Goal: Task Accomplishment & Management: Manage account settings

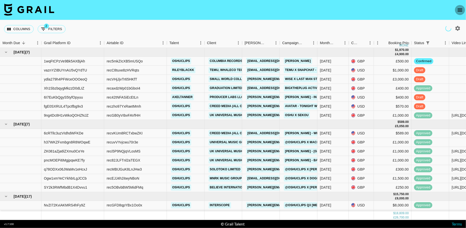
click at [458, 11] on icon "open drawer" at bounding box center [460, 10] width 5 height 3
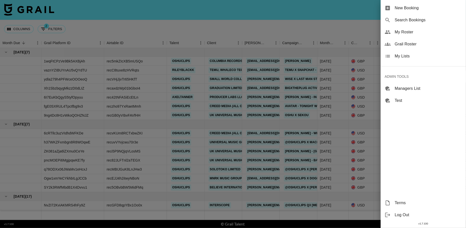
click at [400, 56] on span "My Lists" at bounding box center [428, 56] width 67 height 6
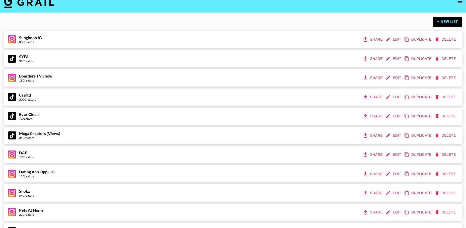
scroll to position [8, 0]
click at [396, 114] on button "Edit" at bounding box center [394, 115] width 19 height 9
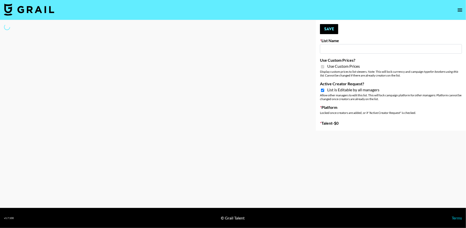
select select "Brand"
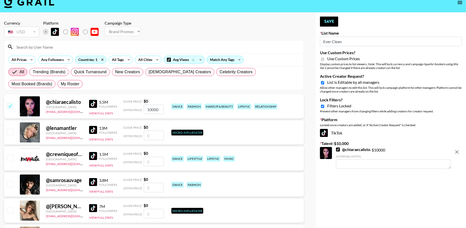
type input "Ever Clean"
checkbox input "true"
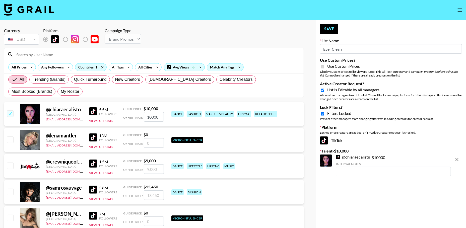
click at [333, 46] on input "Ever Clean" at bounding box center [391, 49] width 142 height 10
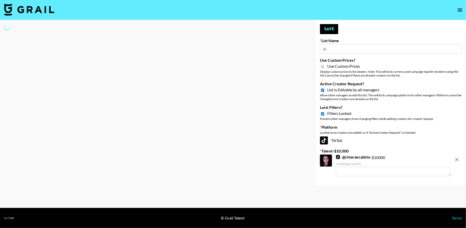
type input "Ni"
select select "Brand"
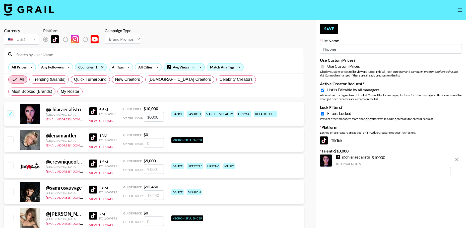
type input "Nippies"
click at [322, 91] on input "Active Creator Request?" at bounding box center [322, 90] width 3 height 5
checkbox input "false"
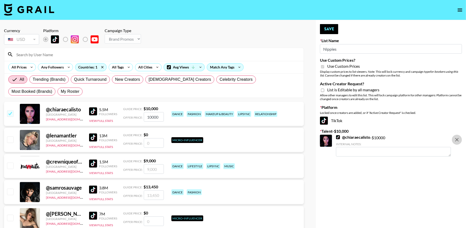
click at [457, 141] on icon "remove" at bounding box center [457, 140] width 6 height 6
checkbox input "false"
click at [63, 39] on input "radio" at bounding box center [65, 39] width 11 height 11
radio input "true"
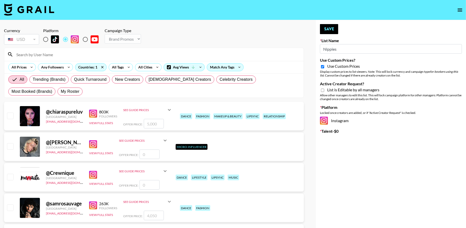
click at [322, 92] on input "Active Creator Request?" at bounding box center [322, 90] width 3 height 5
checkbox input "true"
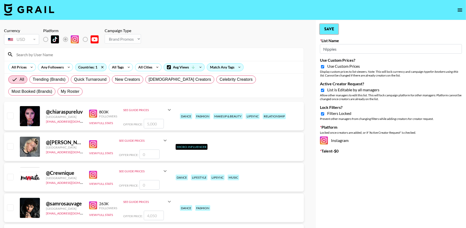
click at [330, 33] on button "Save" at bounding box center [329, 29] width 18 height 10
type input "Ever Clean"
radio input "true"
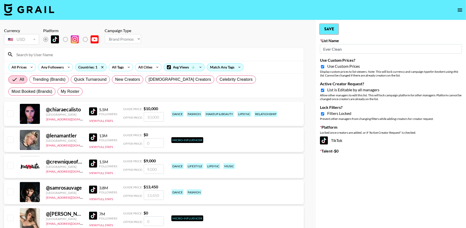
type input "Nippies"
radio input "false"
radio input "true"
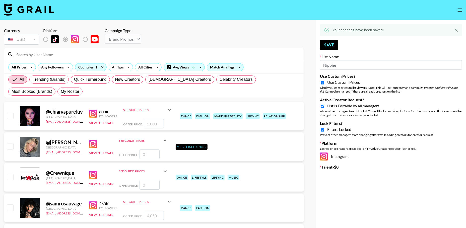
click at [462, 11] on icon "open drawer" at bounding box center [460, 10] width 5 height 3
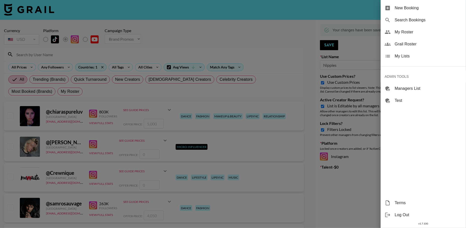
click at [408, 57] on span "My Lists" at bounding box center [428, 56] width 67 height 6
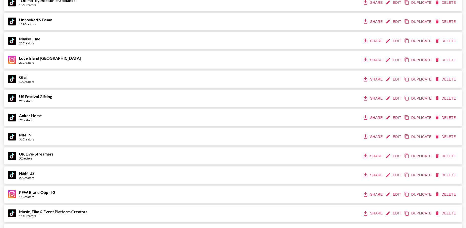
scroll to position [486, 0]
click at [393, 101] on button "Edit" at bounding box center [394, 98] width 19 height 9
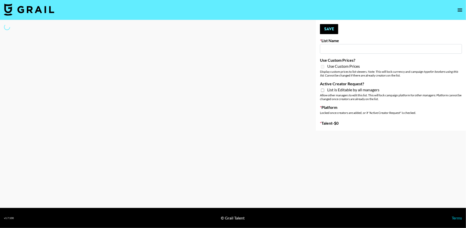
type input "US Festival Gifting"
select select "Song"
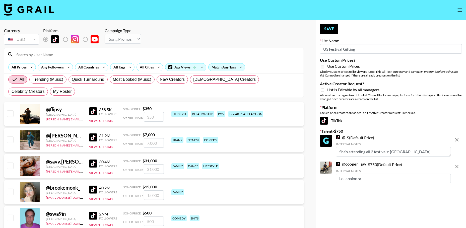
click at [342, 53] on input "US Festival Gifting" at bounding box center [391, 49] width 142 height 10
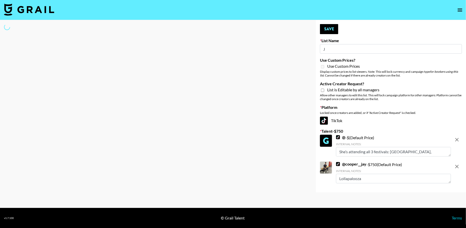
type input "Jo"
select select "Song"
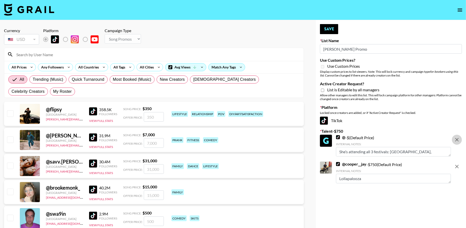
click at [456, 138] on icon "remove" at bounding box center [457, 140] width 6 height 6
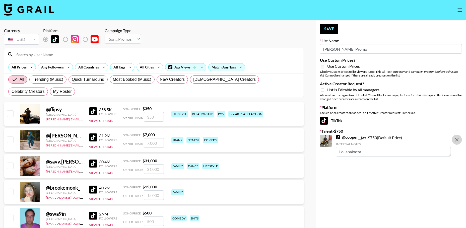
click at [456, 138] on icon "remove" at bounding box center [457, 140] width 6 height 6
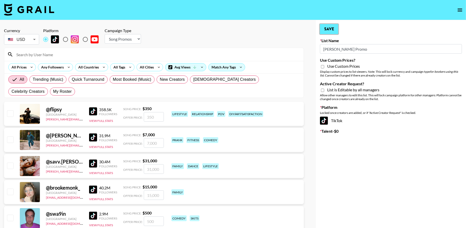
click at [330, 30] on button "Save" at bounding box center [329, 29] width 18 height 10
type input "[PERSON_NAME] Promo"
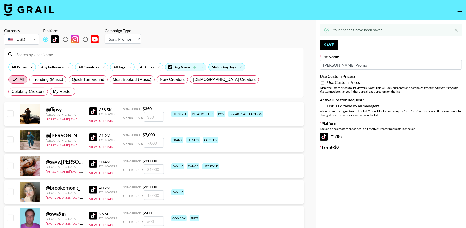
click at [323, 107] on input "Active Creator Request?" at bounding box center [322, 106] width 3 height 5
checkbox input "true"
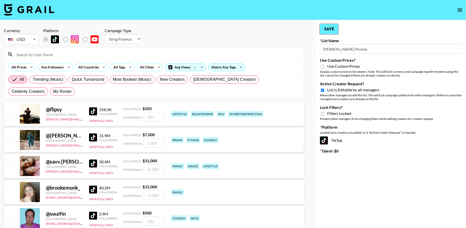
click at [331, 25] on button "Save" at bounding box center [329, 29] width 18 height 10
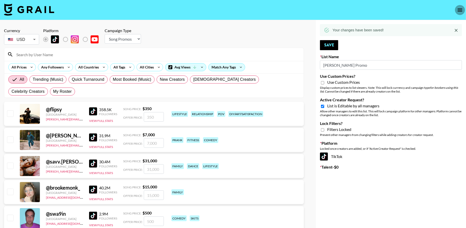
click at [463, 12] on icon "open drawer" at bounding box center [460, 10] width 6 height 6
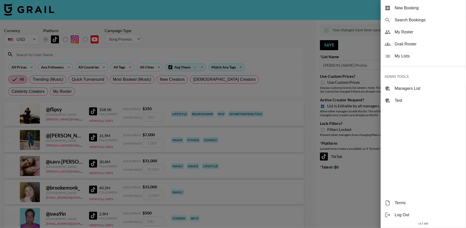
click at [399, 59] on div "My Lists" at bounding box center [423, 56] width 85 height 12
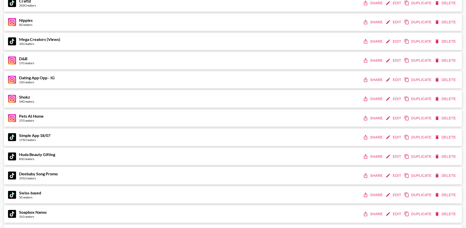
scroll to position [10, 0]
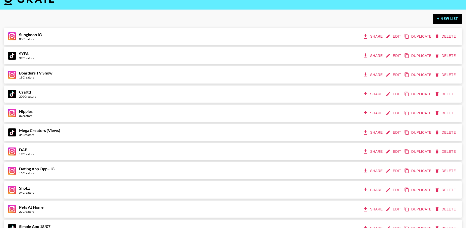
click at [389, 58] on button "Edit" at bounding box center [394, 55] width 19 height 9
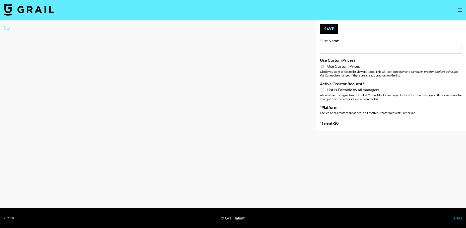
type input "SYFA"
checkbox input "true"
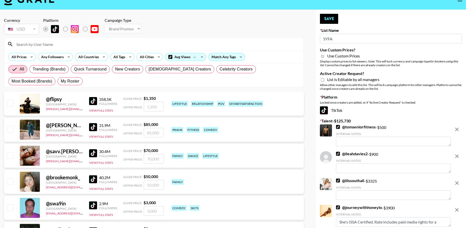
click at [331, 43] on input "SYFA" at bounding box center [391, 39] width 142 height 10
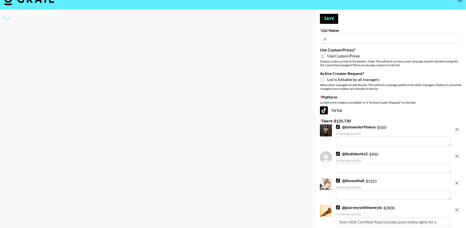
type input "[PERSON_NAME]"
select select "Brand"
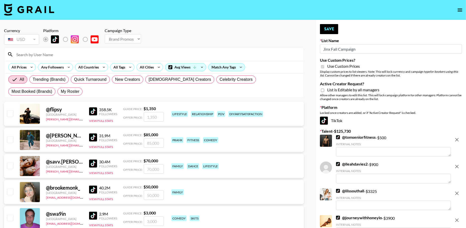
type input "Jinx Fall Campaign"
click at [456, 140] on icon "remove" at bounding box center [457, 140] width 4 height 4
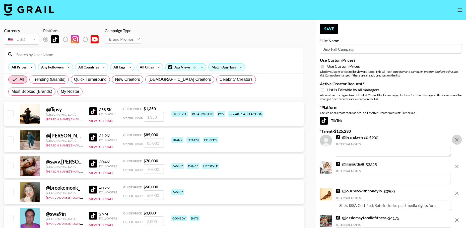
click at [456, 140] on icon "remove" at bounding box center [457, 140] width 4 height 4
click at [456, 165] on icon "remove" at bounding box center [457, 167] width 4 height 4
click at [456, 192] on icon "remove" at bounding box center [457, 194] width 4 height 4
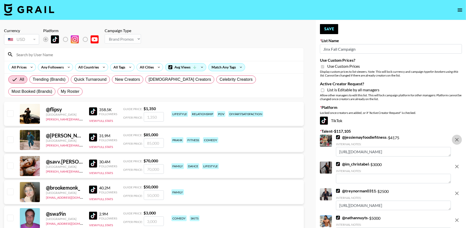
click at [456, 140] on icon "remove" at bounding box center [457, 140] width 4 height 4
click at [456, 165] on icon "remove" at bounding box center [457, 167] width 4 height 4
click at [456, 140] on icon "remove" at bounding box center [457, 140] width 4 height 4
click at [456, 165] on icon "remove" at bounding box center [457, 167] width 4 height 4
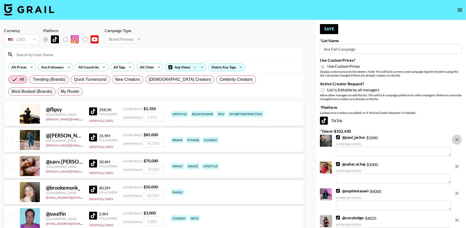
click at [456, 140] on icon "remove" at bounding box center [457, 140] width 4 height 4
click at [456, 165] on icon "remove" at bounding box center [457, 167] width 4 height 4
click at [456, 140] on icon "remove" at bounding box center [457, 140] width 4 height 4
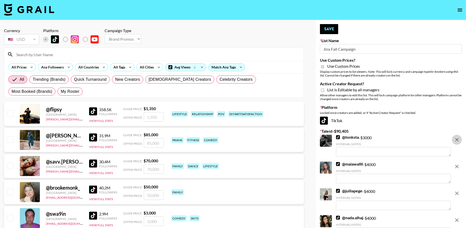
click at [456, 165] on icon "remove" at bounding box center [457, 167] width 4 height 4
click at [456, 140] on icon "remove" at bounding box center [457, 140] width 4 height 4
click at [456, 165] on icon "remove" at bounding box center [457, 167] width 4 height 4
click at [456, 140] on icon "remove" at bounding box center [457, 140] width 4 height 4
click at [456, 165] on icon "remove" at bounding box center [457, 167] width 4 height 4
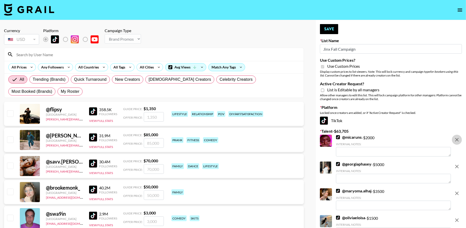
click at [456, 140] on icon "remove" at bounding box center [457, 140] width 4 height 4
click at [456, 165] on icon "remove" at bounding box center [457, 167] width 4 height 4
click at [456, 140] on icon "remove" at bounding box center [457, 140] width 4 height 4
click at [456, 165] on icon "remove" at bounding box center [457, 167] width 4 height 4
click at [456, 140] on icon "remove" at bounding box center [457, 140] width 4 height 4
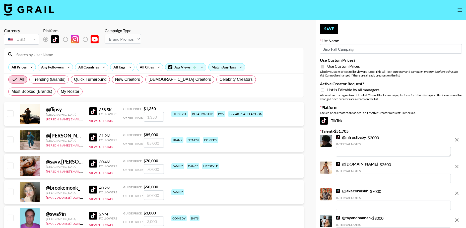
click at [456, 165] on icon "remove" at bounding box center [457, 167] width 4 height 4
click at [456, 140] on icon "remove" at bounding box center [457, 140] width 4 height 4
click at [456, 165] on icon "remove" at bounding box center [457, 167] width 4 height 4
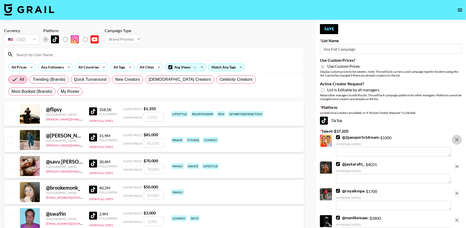
click at [456, 140] on icon "remove" at bounding box center [457, 140] width 4 height 4
click at [456, 165] on icon "remove" at bounding box center [457, 167] width 4 height 4
click at [456, 140] on icon "remove" at bounding box center [457, 140] width 4 height 4
click at [456, 165] on icon "remove" at bounding box center [457, 167] width 4 height 4
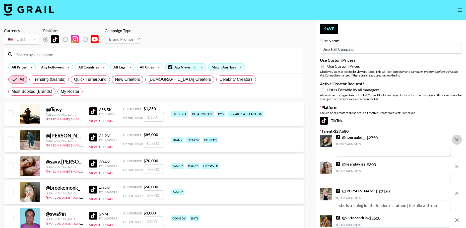
click at [456, 140] on icon "remove" at bounding box center [457, 140] width 4 height 4
click at [456, 165] on icon "remove" at bounding box center [457, 167] width 4 height 4
click at [456, 192] on icon "remove" at bounding box center [457, 194] width 4 height 4
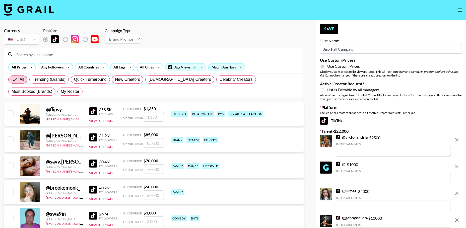
click at [456, 140] on icon "remove" at bounding box center [457, 140] width 4 height 4
click at [456, 165] on icon "remove" at bounding box center [457, 167] width 4 height 4
click at [456, 140] on icon "remove" at bounding box center [457, 140] width 4 height 4
click at [456, 165] on icon "remove" at bounding box center [457, 167] width 4 height 4
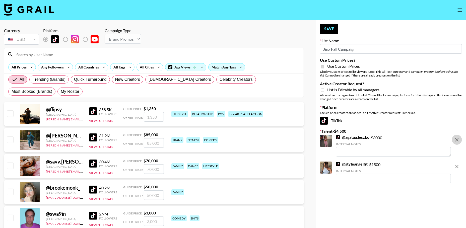
click at [456, 140] on icon "remove" at bounding box center [457, 140] width 4 height 4
click at [456, 165] on icon "remove" at bounding box center [457, 167] width 4 height 4
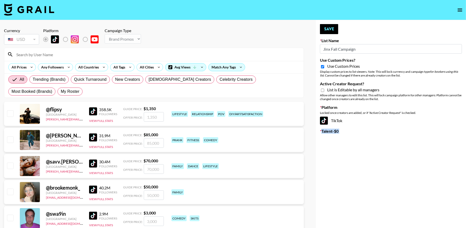
click at [323, 91] on input "Active Creator Request?" at bounding box center [322, 90] width 3 height 5
checkbox input "true"
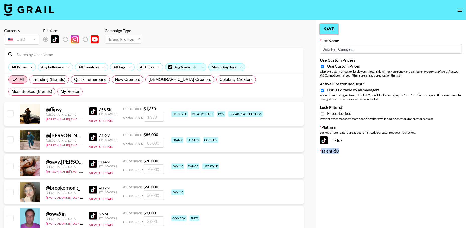
click at [329, 33] on button "Save" at bounding box center [329, 29] width 18 height 10
type input "SYFA"
checkbox input "false"
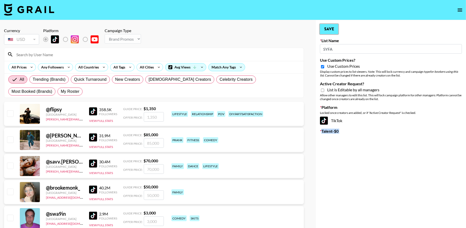
type input "Jinx Fall Campaign"
checkbox input "true"
